Goal: Task Accomplishment & Management: Manage account settings

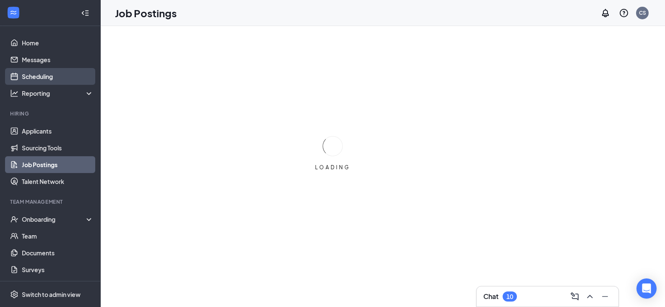
click at [40, 78] on link "Scheduling" at bounding box center [58, 76] width 72 height 17
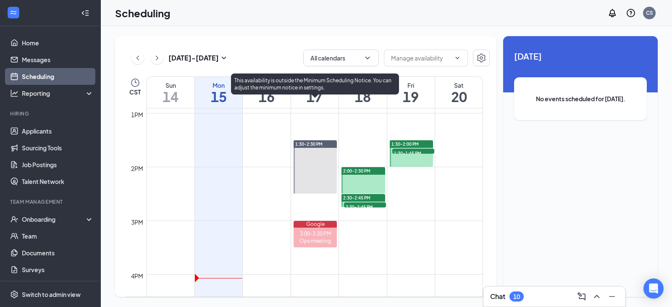
scroll to position [693, 0]
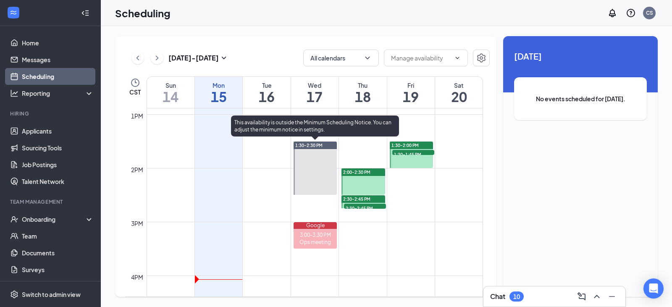
click at [331, 144] on div "1:30-2:30 PM" at bounding box center [315, 145] width 44 height 8
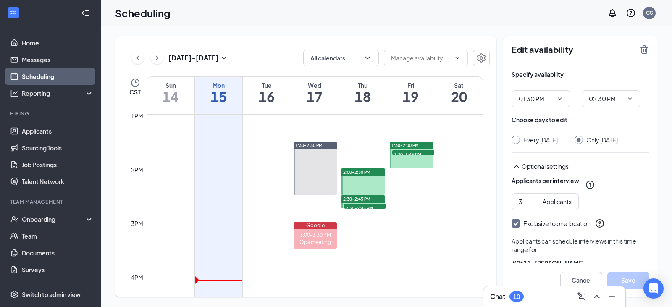
click at [374, 171] on div "2:00-2:30 PM" at bounding box center [363, 172] width 44 height 8
click at [414, 144] on span "1:30-2:00 PM" at bounding box center [404, 145] width 27 height 6
click at [375, 171] on div "2:00-2:30 PM" at bounding box center [363, 172] width 44 height 8
type input "02:00 PM"
type input "02:30 PM"
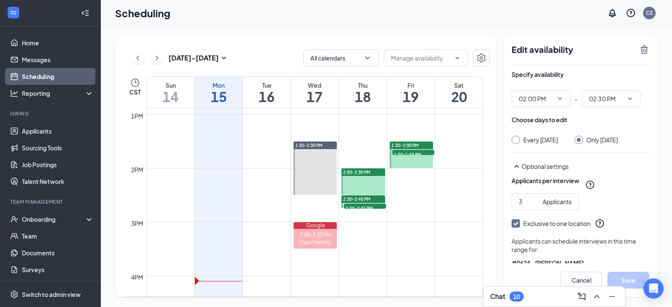
click at [372, 198] on div "2:30-2:45 PM" at bounding box center [363, 199] width 44 height 8
click at [373, 207] on span "2:30-2:45 PM" at bounding box center [365, 208] width 42 height 8
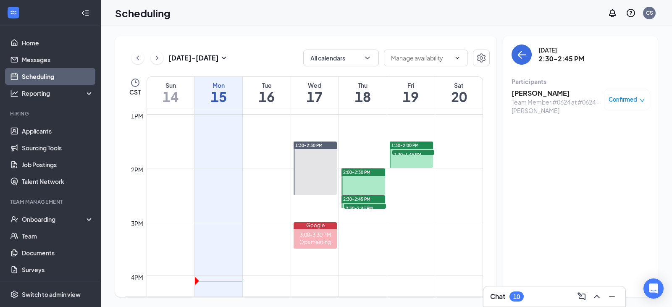
click at [417, 145] on span "1:30-2:00 PM" at bounding box center [404, 145] width 27 height 6
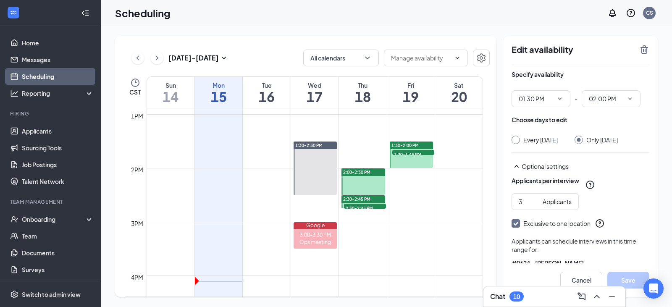
click at [421, 154] on span "1:30-1:45 PM" at bounding box center [413, 154] width 42 height 8
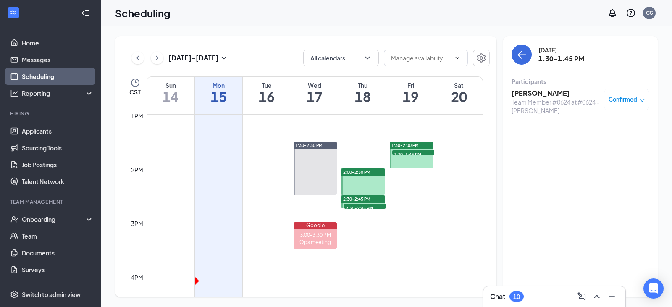
click at [380, 205] on span "2:30-2:45 PM" at bounding box center [365, 208] width 42 height 8
click at [535, 89] on h3 "[PERSON_NAME]" at bounding box center [555, 93] width 88 height 9
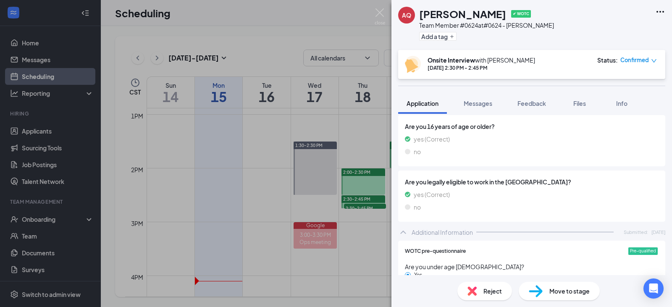
scroll to position [251, 0]
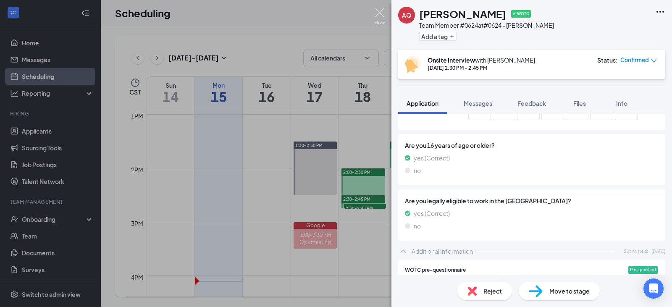
click at [379, 14] on img at bounding box center [379, 16] width 10 height 16
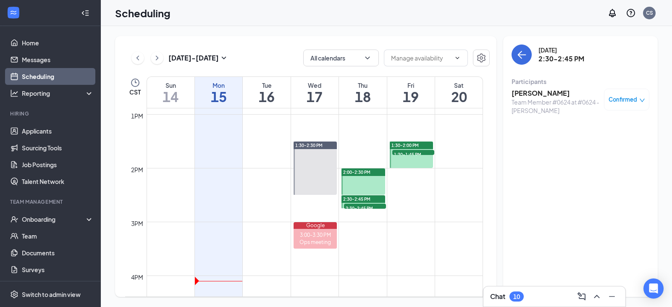
click at [420, 153] on span "1:30-1:45 PM" at bounding box center [413, 154] width 42 height 8
click at [549, 93] on h3 "[PERSON_NAME]" at bounding box center [555, 93] width 88 height 9
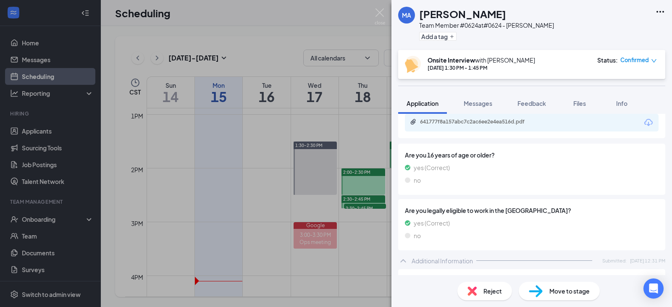
scroll to position [278, 0]
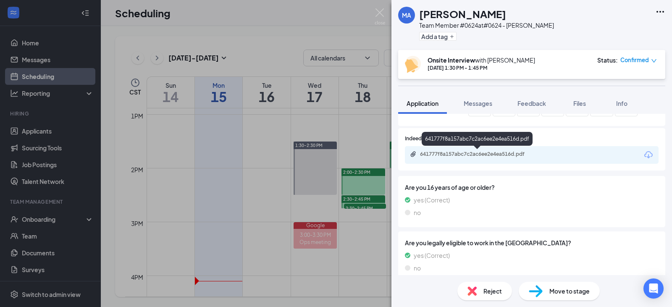
click at [476, 152] on div "641777f8a157abc7c2ac6ee2e4ea516d.pdf" at bounding box center [479, 154] width 118 height 7
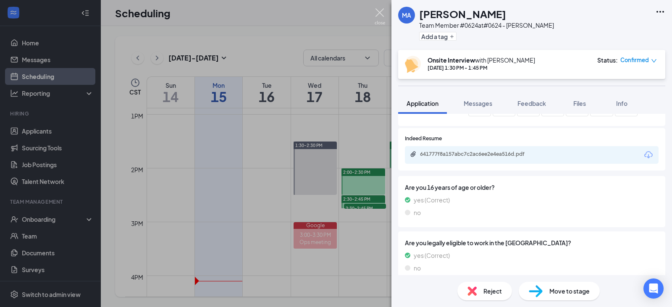
click at [383, 13] on img at bounding box center [379, 16] width 10 height 16
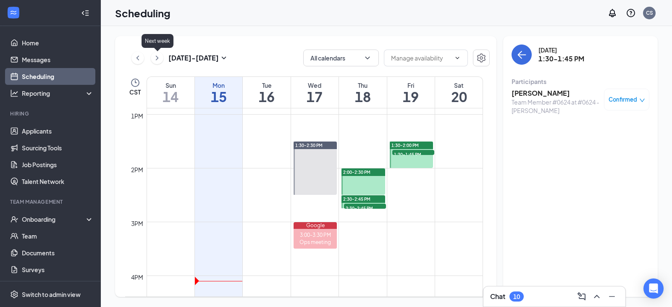
click at [157, 60] on icon "ChevronRight" at bounding box center [157, 58] width 8 height 10
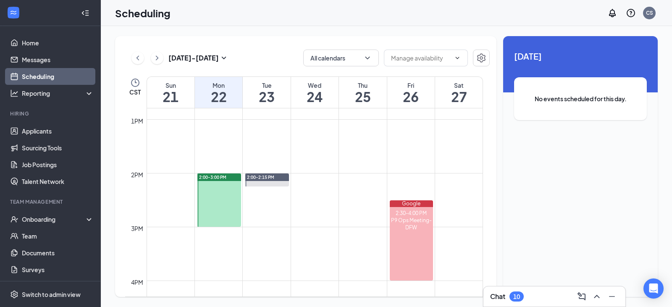
scroll to position [678, 0]
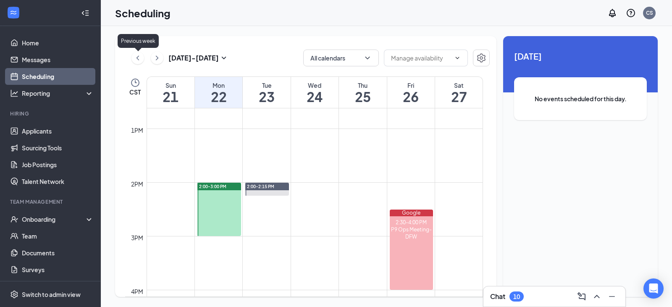
click at [136, 60] on icon "ChevronLeft" at bounding box center [138, 58] width 8 height 10
